Goal: Find specific page/section: Find specific page/section

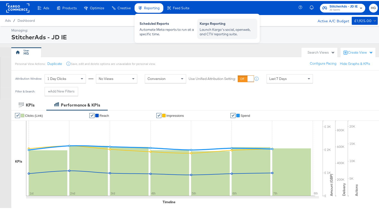
click at [206, 25] on div "Kargo Reporting" at bounding box center [227, 23] width 55 height 6
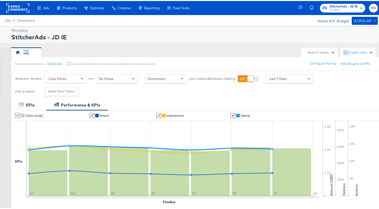
click at [0, 0] on div "Enhance Your Product Catalog, Map Them to Publishers, and Incorporate Overlay D…" at bounding box center [0, 0] width 0 height 0
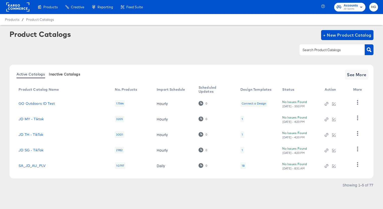
click at [70, 76] on span "Inactive Catalogs" at bounding box center [64, 74] width 31 height 4
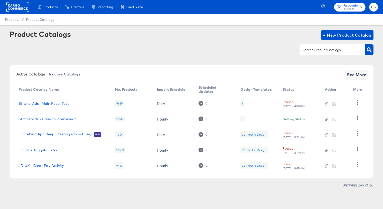
click at [37, 76] on button "Active Catalogs" at bounding box center [31, 74] width 32 height 8
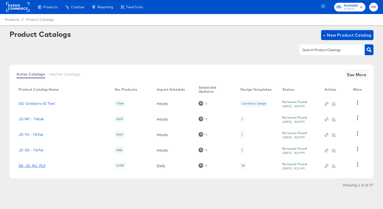
click at [41, 167] on link "SA_JD_AU_PLV" at bounding box center [32, 166] width 27 height 4
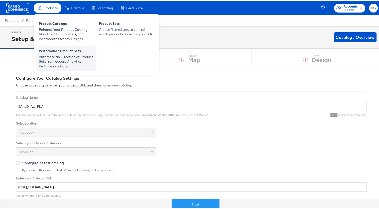
click at [68, 56] on div "Automate the Creation of Product Sets from Google Analytics Performance Data." at bounding box center [66, 61] width 55 height 14
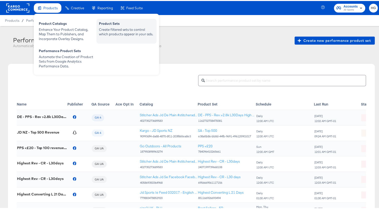
click at [121, 31] on div "Create filtered sets to control which products appear in your ads." at bounding box center [126, 30] width 55 height 9
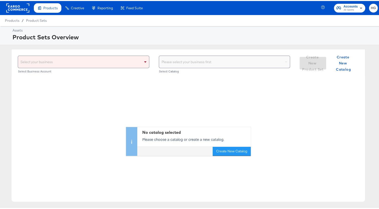
click at [360, 7] on icon "button" at bounding box center [361, 7] width 2 height 1
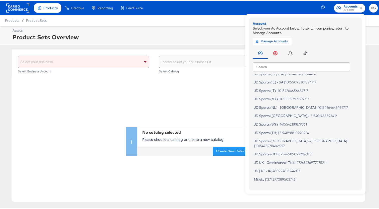
scroll to position [73, 0]
click at [255, 142] on span "|" at bounding box center [254, 144] width 1 height 4
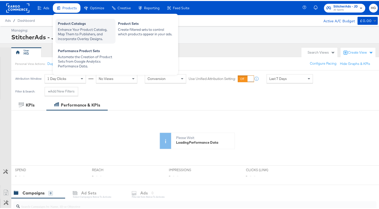
click at [68, 28] on div "Enhance Your Product Catalog, Map Them to Publishers, and Incorporate Overlay D…" at bounding box center [85, 33] width 55 height 14
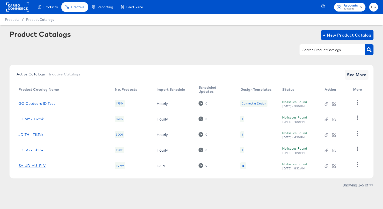
click at [32, 165] on link "SA_JD_AU_PLV" at bounding box center [32, 166] width 27 height 4
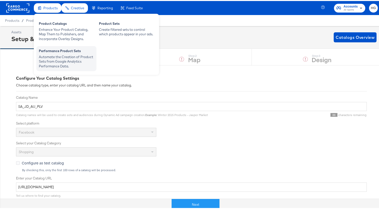
click at [64, 65] on div "Automate the Creation of Product Sets from Google Analytics Performance Data." at bounding box center [66, 61] width 55 height 14
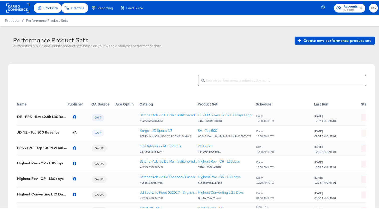
click at [36, 127] on td "JD NZ - Top 500 Revenue" at bounding box center [42, 132] width 51 height 16
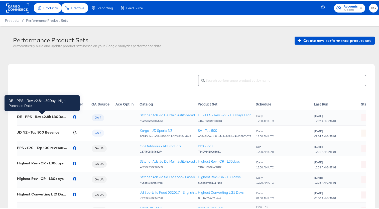
click at [52, 116] on div "DE - PPS - Rev >2.8k L30Days High Purchase Rate" at bounding box center [42, 116] width 50 height 4
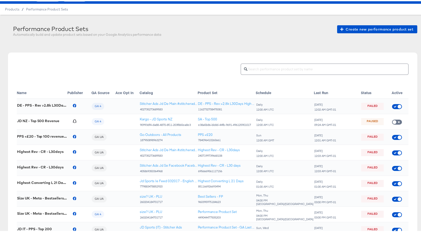
scroll to position [12, 0]
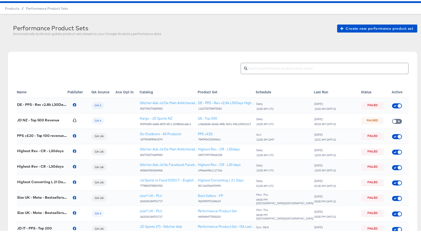
click at [382, 39] on article "Performance Product Sets Automatically build and update product sets based on y…" at bounding box center [212, 157] width 425 height 288
